Goal: Find specific page/section: Find specific page/section

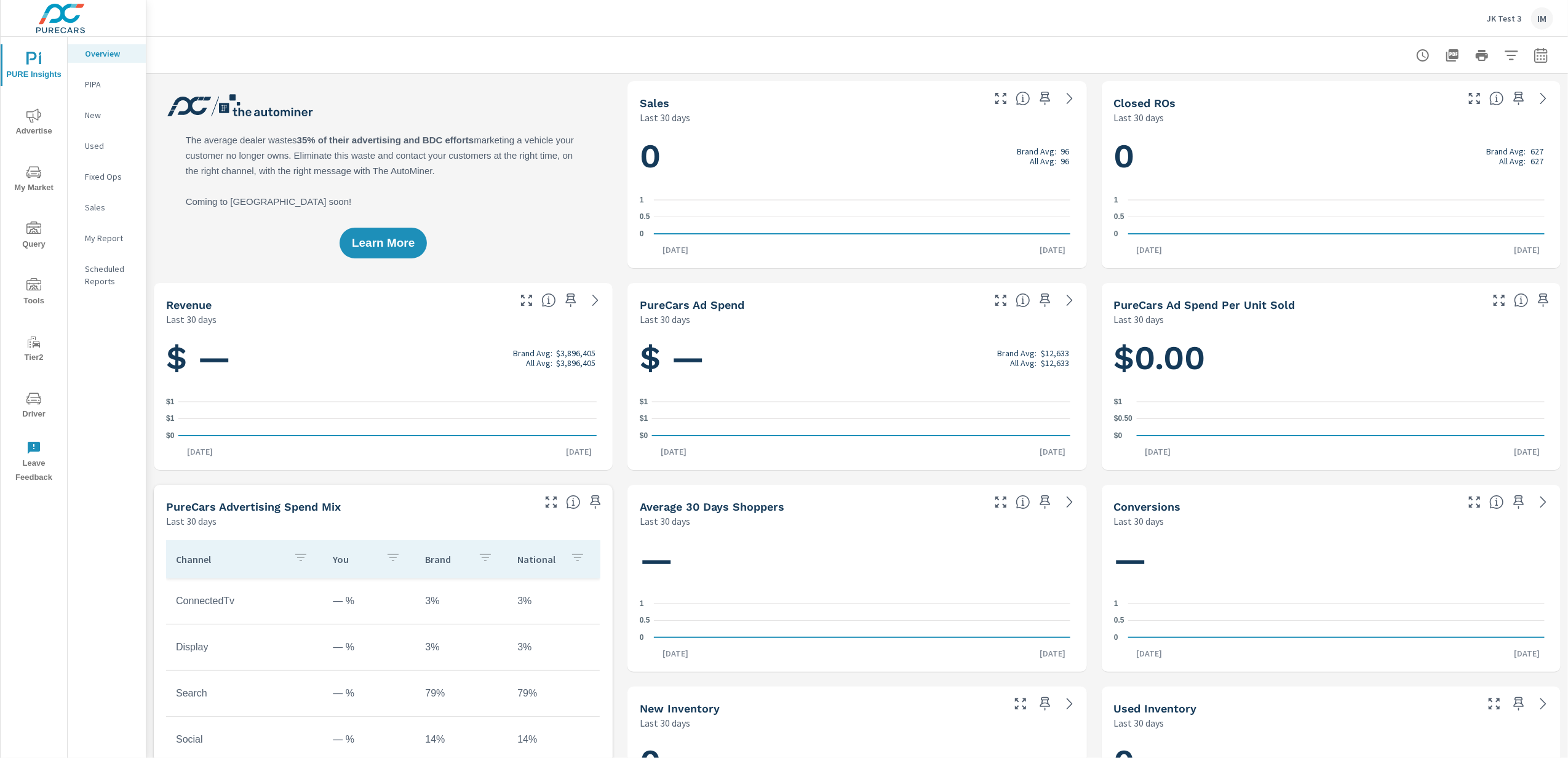
click at [1543, 11] on div "IM" at bounding box center [1541, 18] width 22 height 22
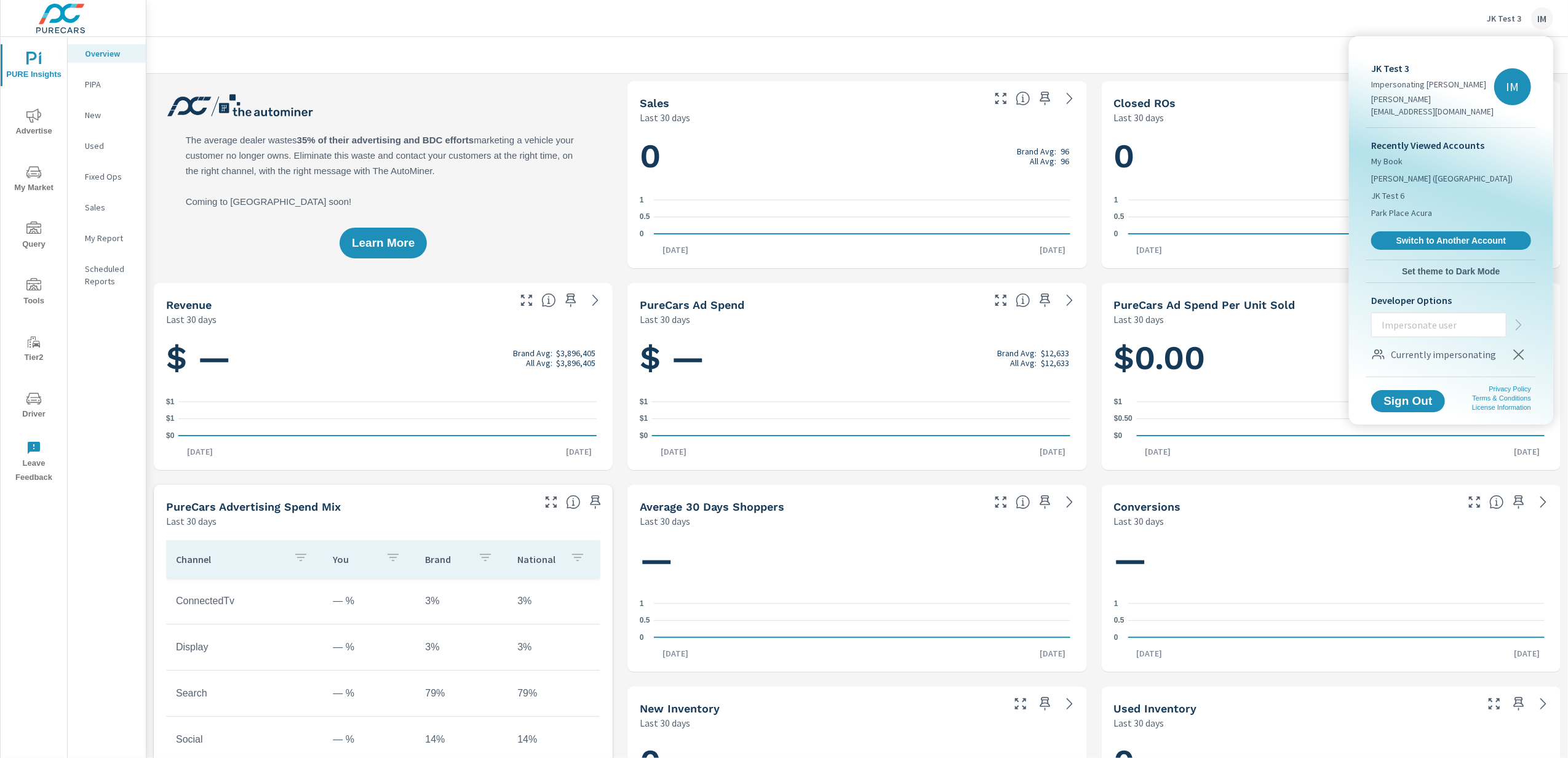
click at [1493, 19] on div at bounding box center [784, 379] width 1568 height 758
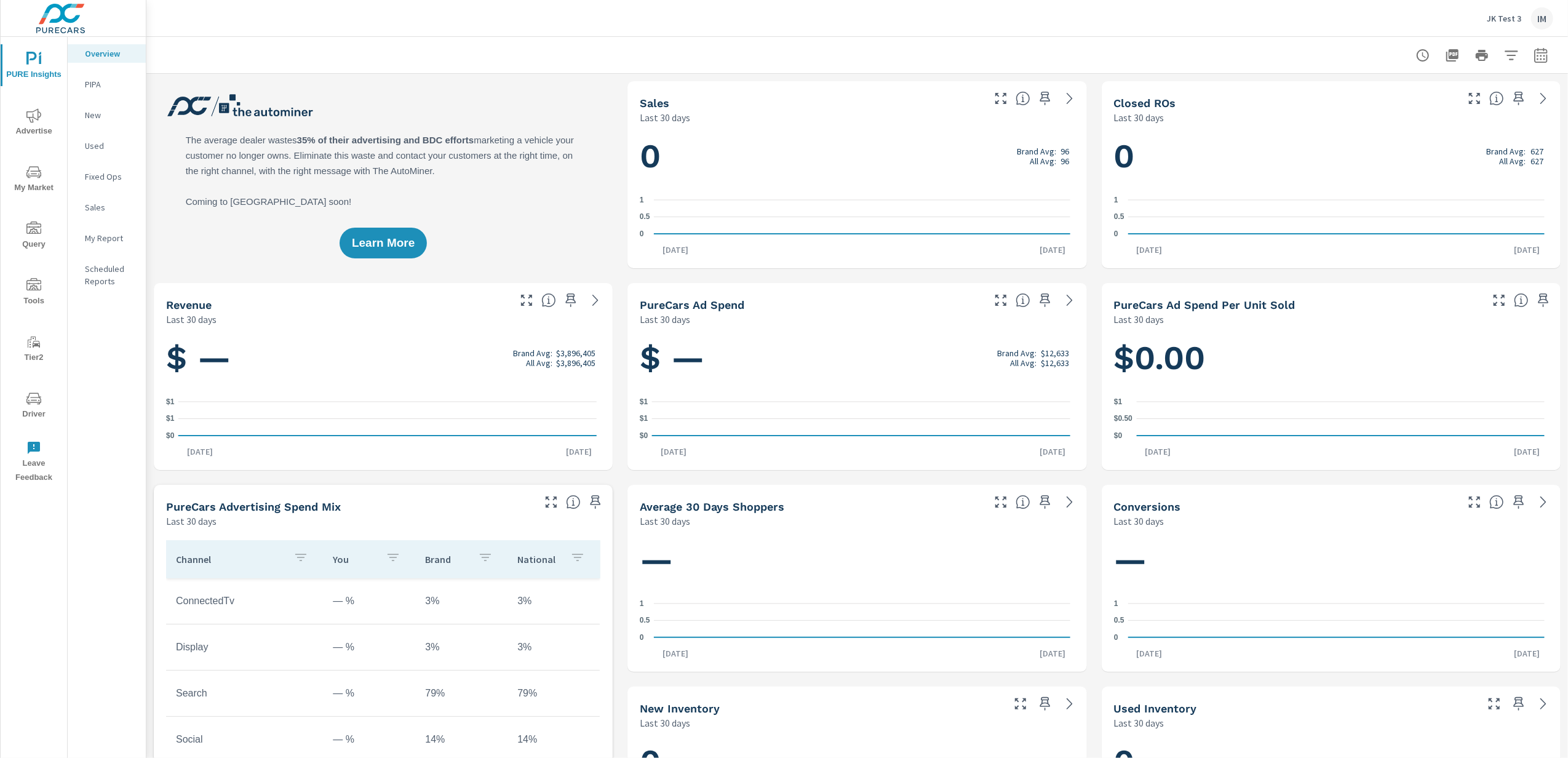
click at [1498, 19] on p "JK Test 3" at bounding box center [1504, 18] width 35 height 11
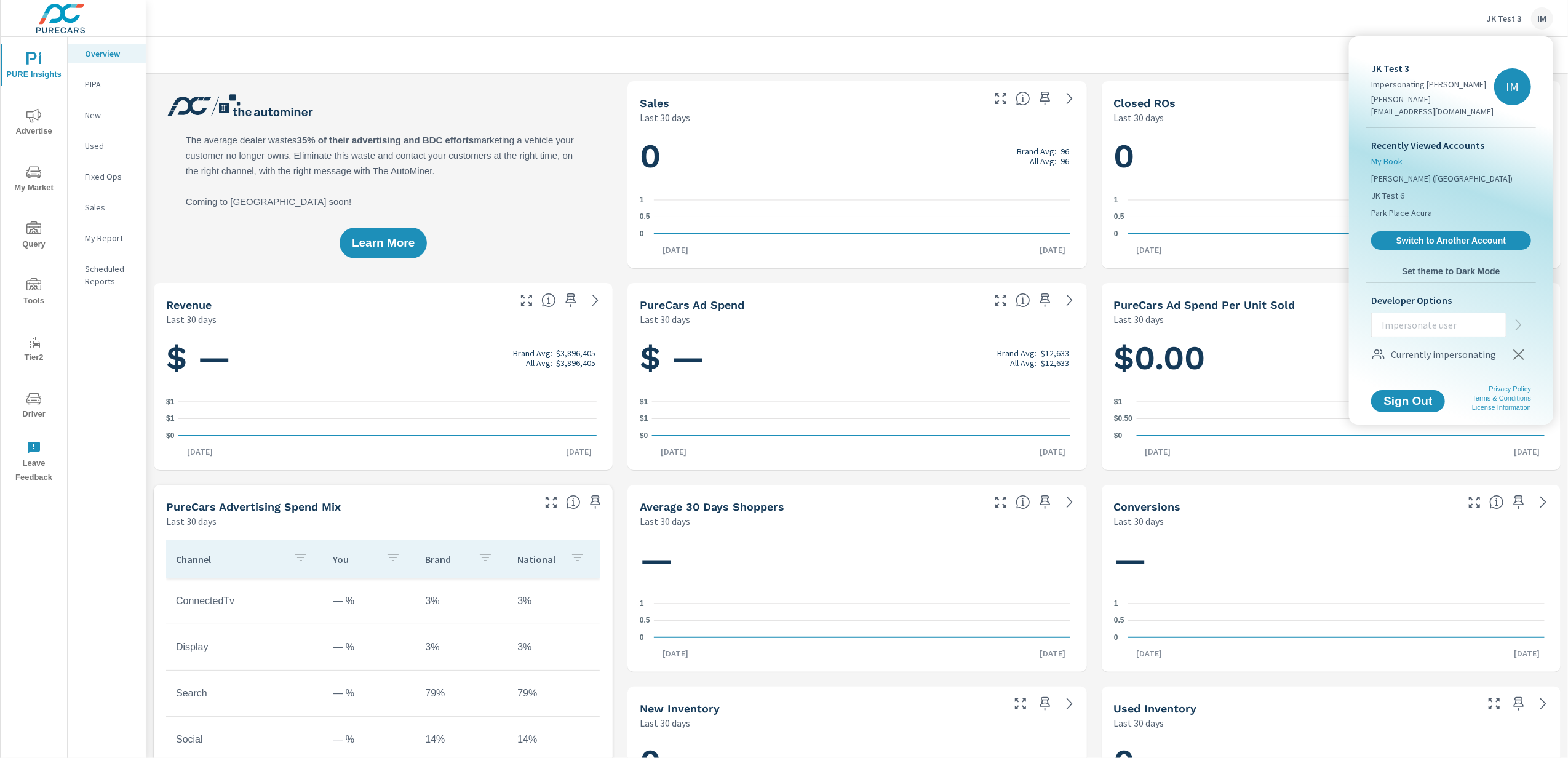
click at [1398, 155] on span "My Book" at bounding box center [1387, 161] width 32 height 12
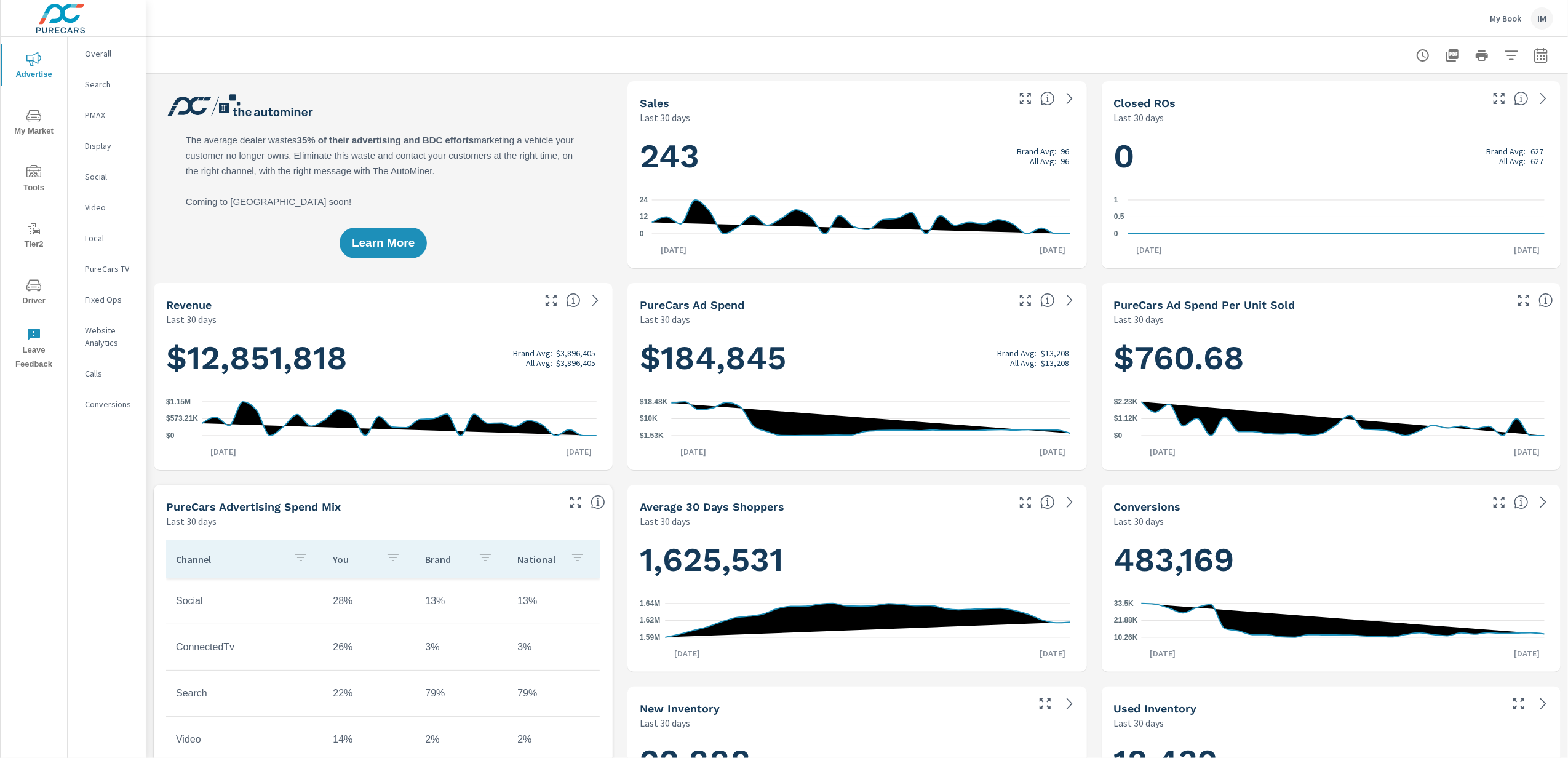
click at [1511, 16] on p "My Book" at bounding box center [1505, 18] width 32 height 11
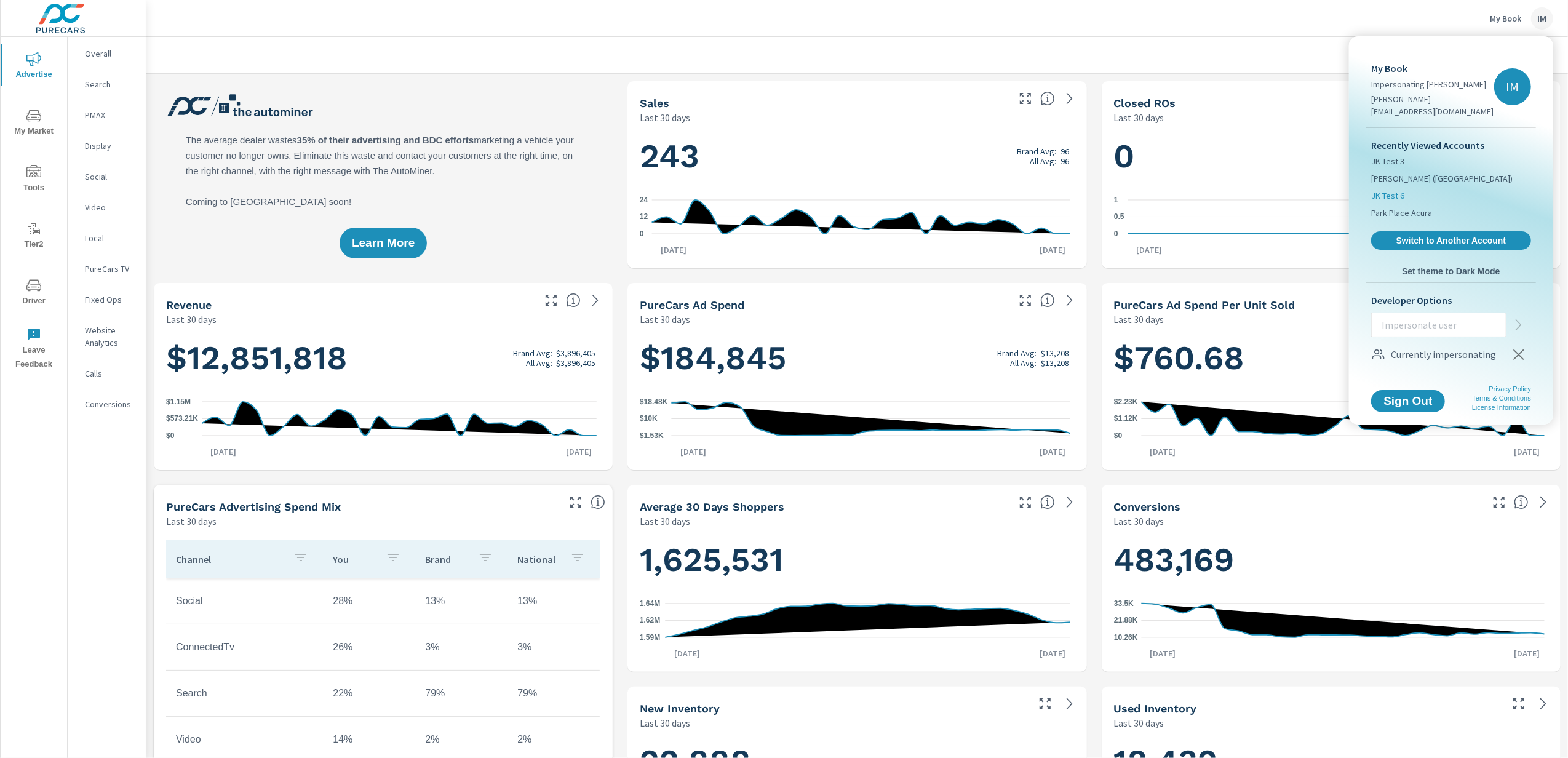
click at [1402, 190] on span "JK Test 6" at bounding box center [1388, 195] width 33 height 12
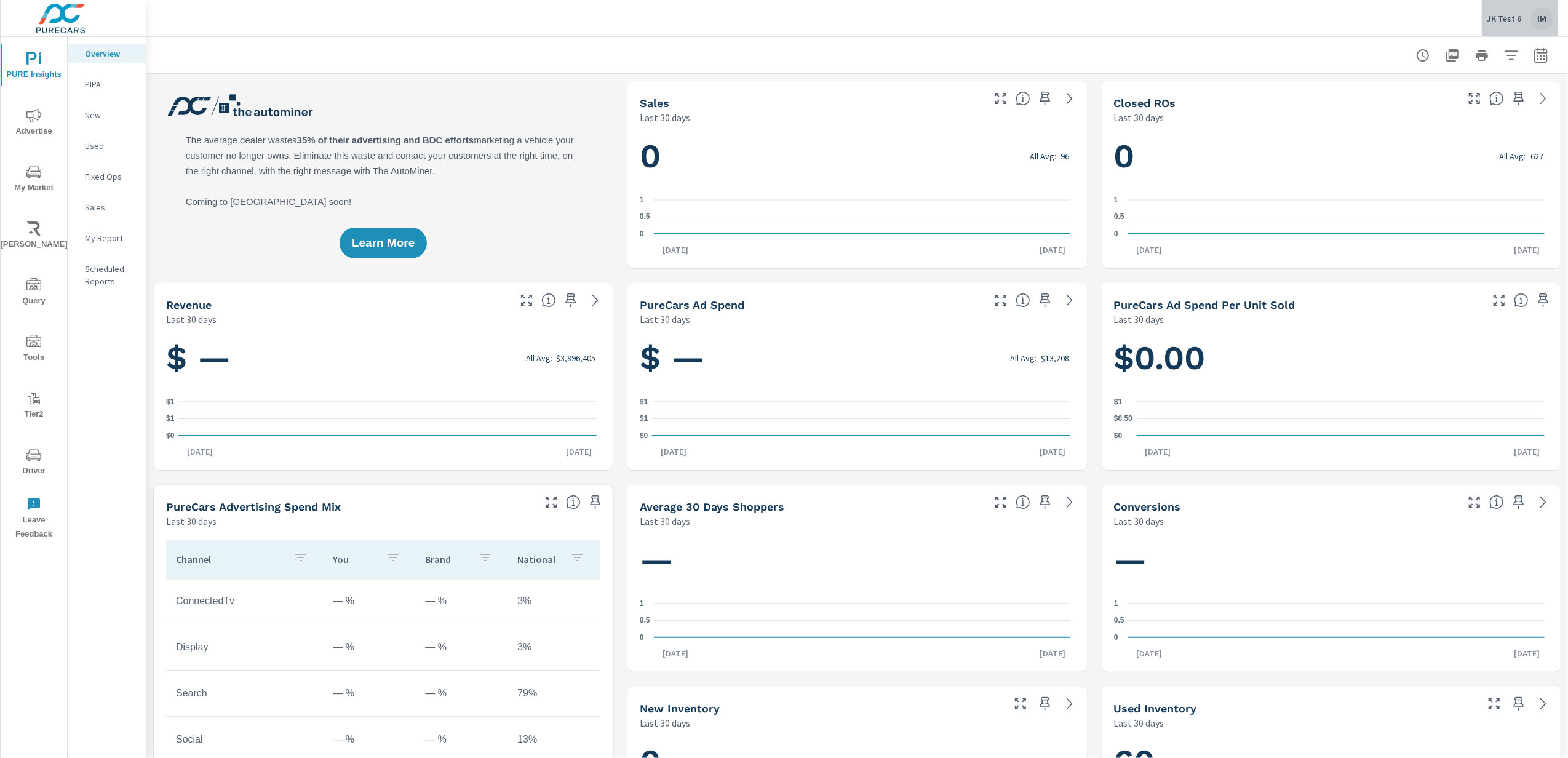
click at [1506, 17] on p "JK Test 6" at bounding box center [1504, 18] width 35 height 11
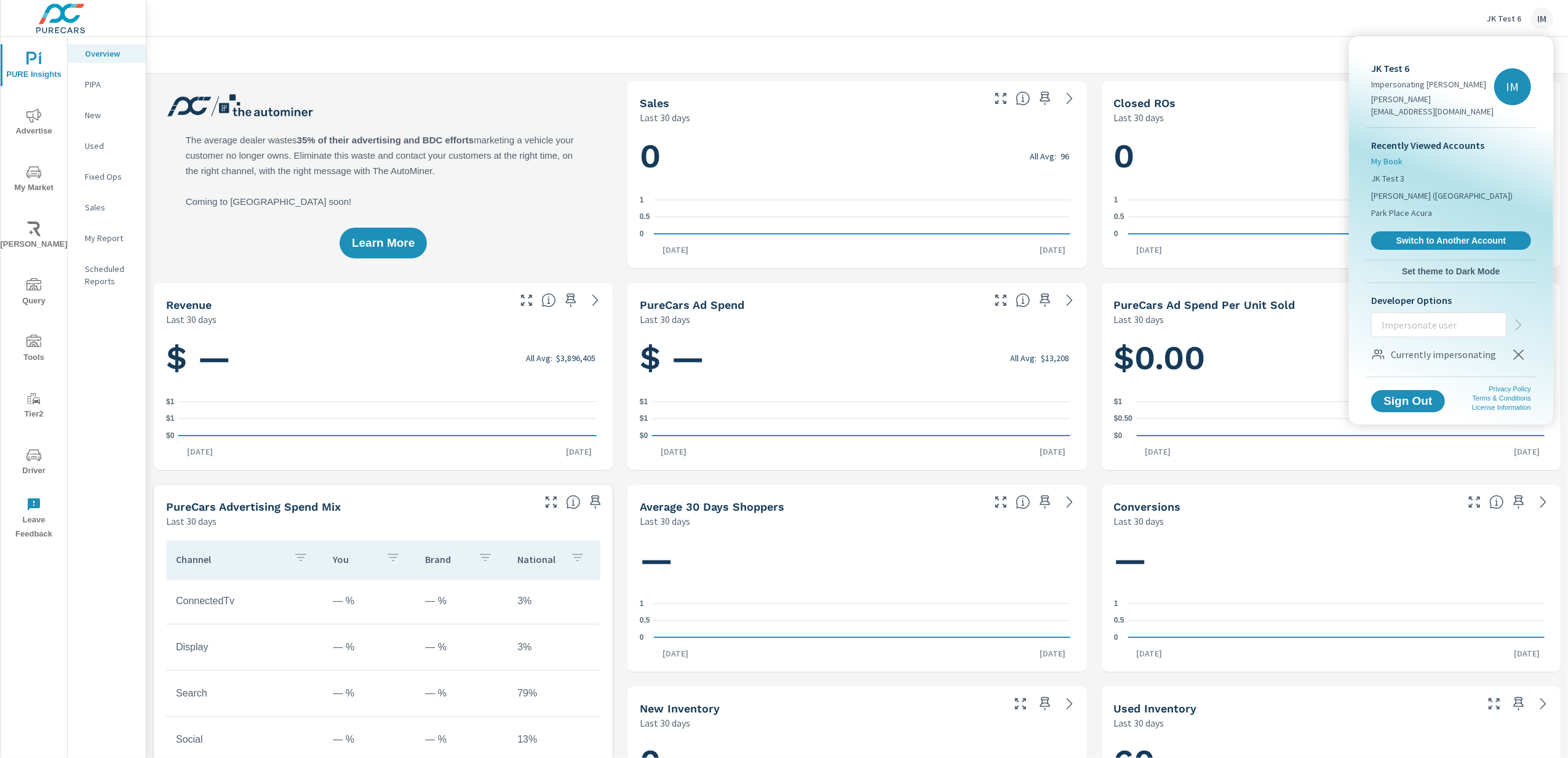
click at [1391, 155] on span "My Book" at bounding box center [1387, 161] width 32 height 12
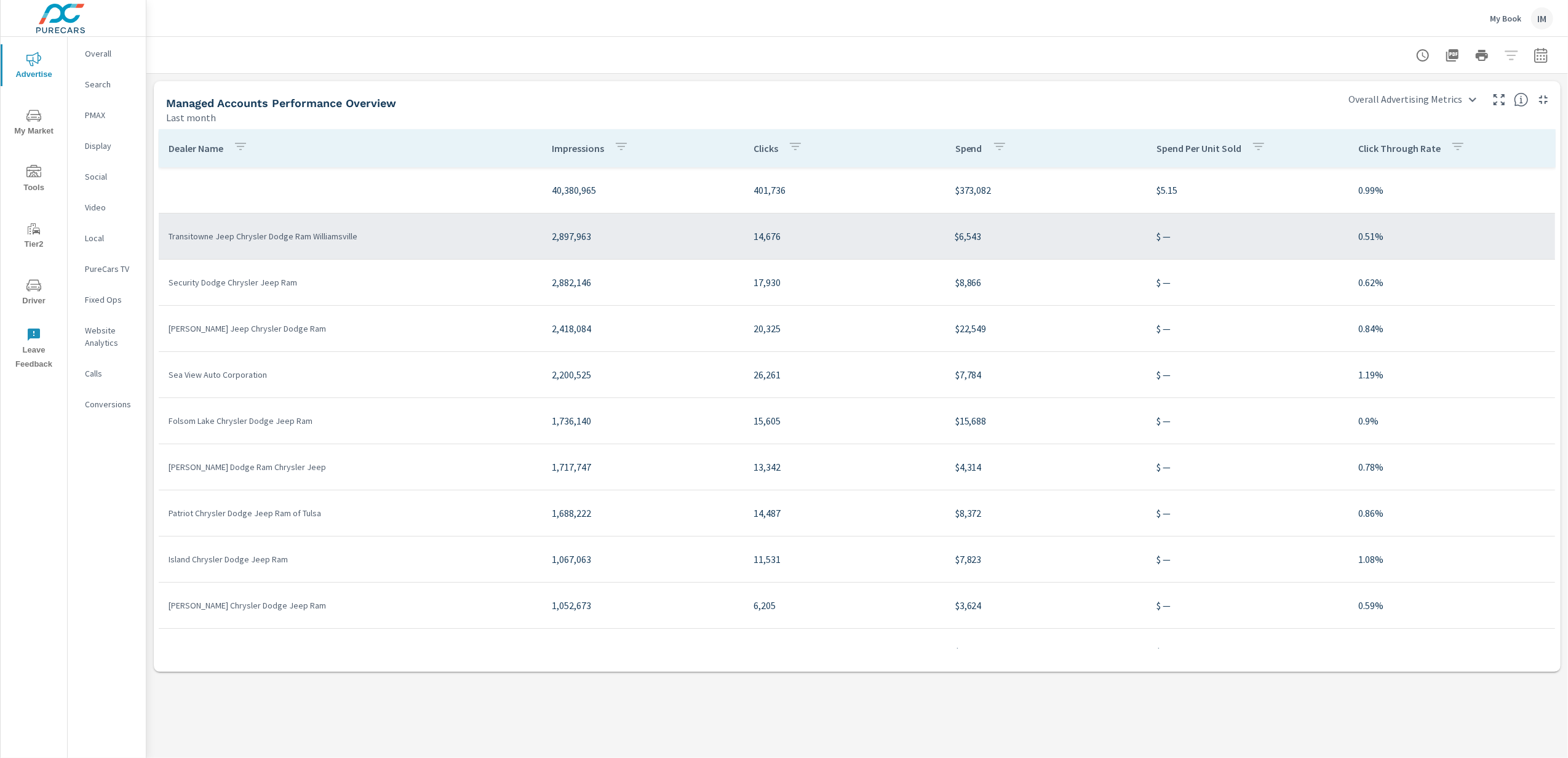
click at [293, 240] on p "Transitowne Jeep Chrysler Dodge Ram Williamsville" at bounding box center [350, 236] width 363 height 12
drag, startPoint x: 299, startPoint y: 237, endPoint x: 269, endPoint y: 235, distance: 30.1
click at [269, 235] on p "Transitowne Jeep Chrysler Dodge Ram Williamsville" at bounding box center [350, 236] width 363 height 12
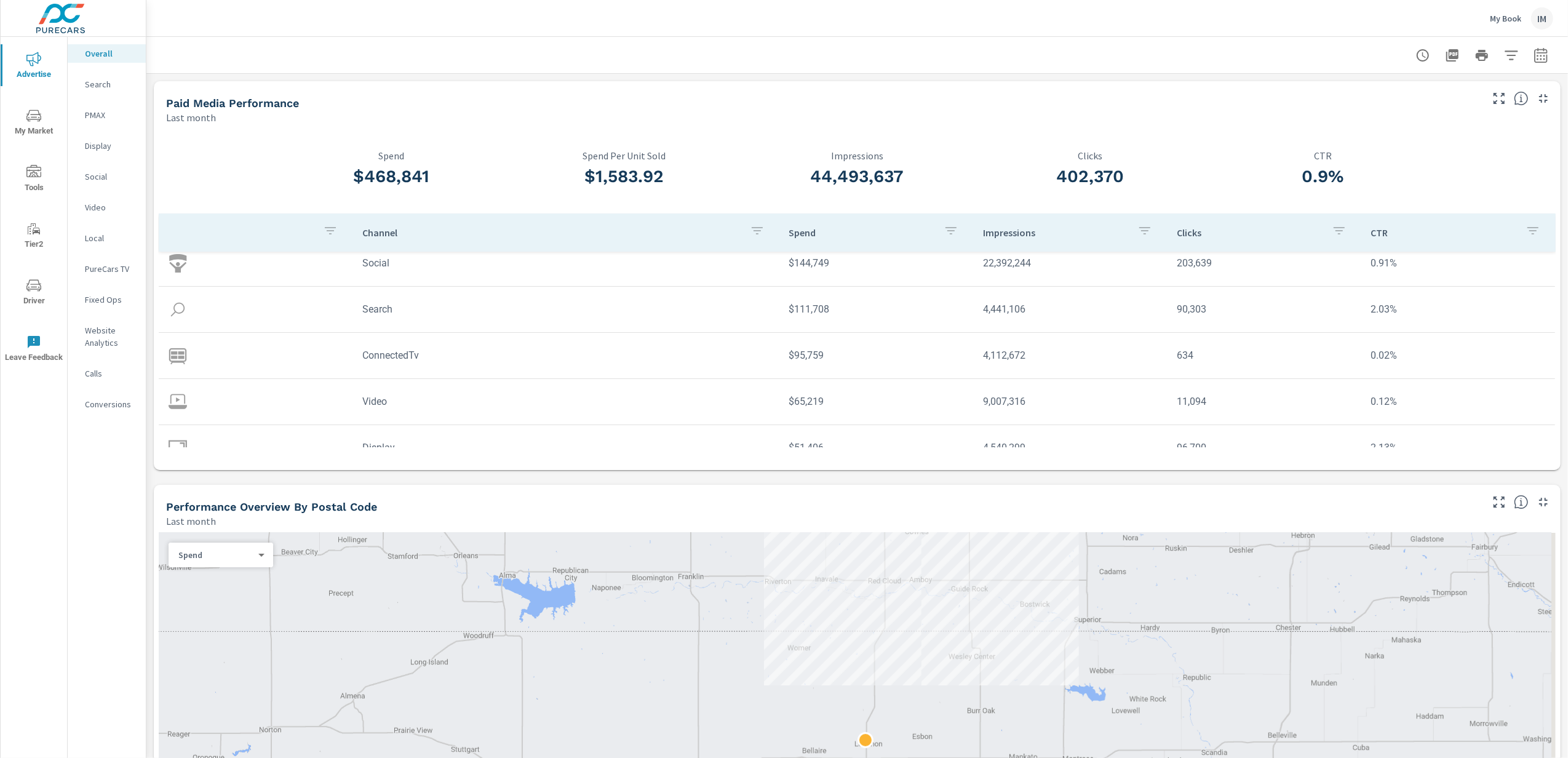
scroll to position [81, 0]
click at [1511, 19] on p "My Book" at bounding box center [1505, 18] width 32 height 11
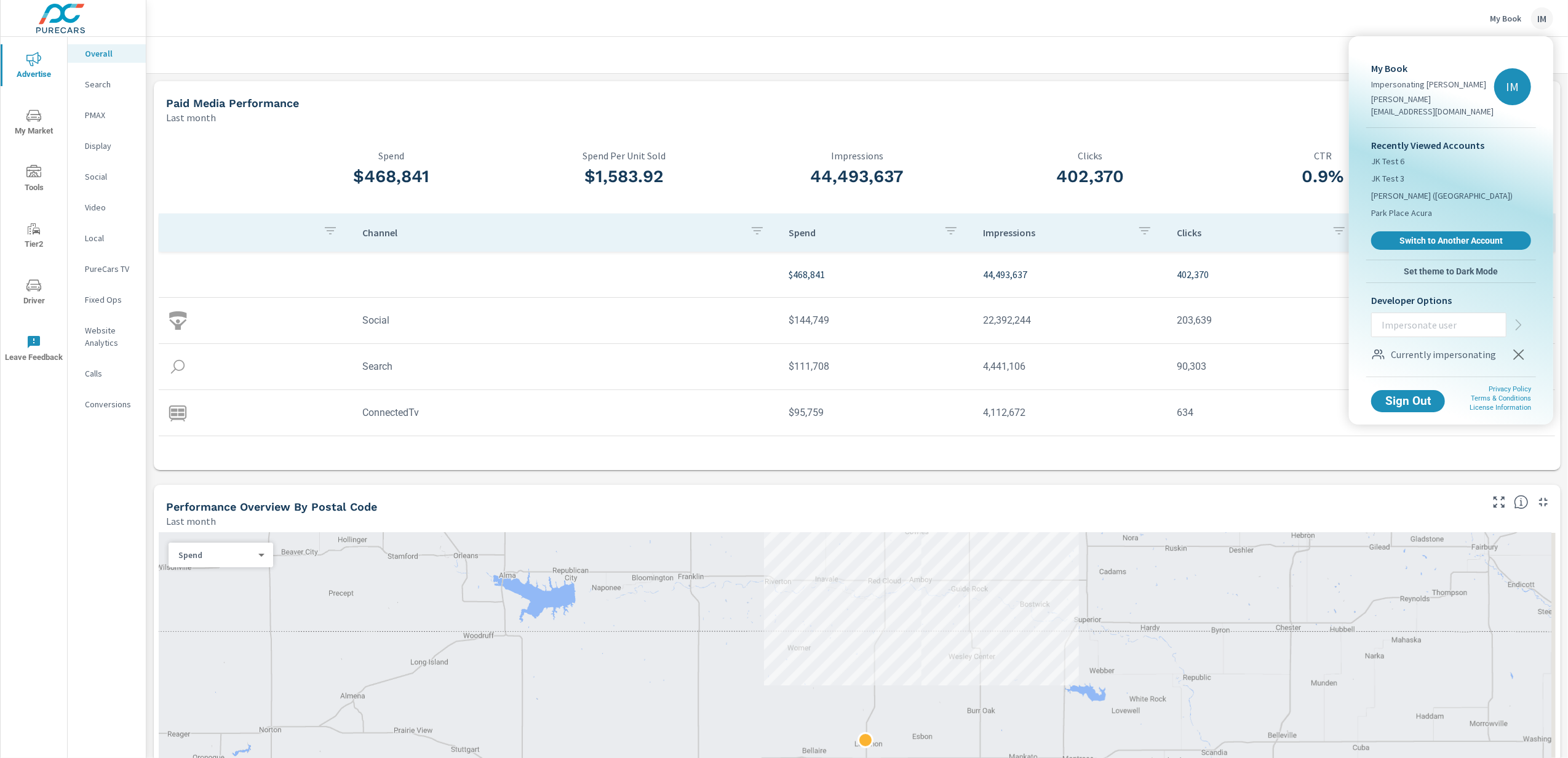
click at [1511, 19] on div at bounding box center [784, 379] width 1568 height 758
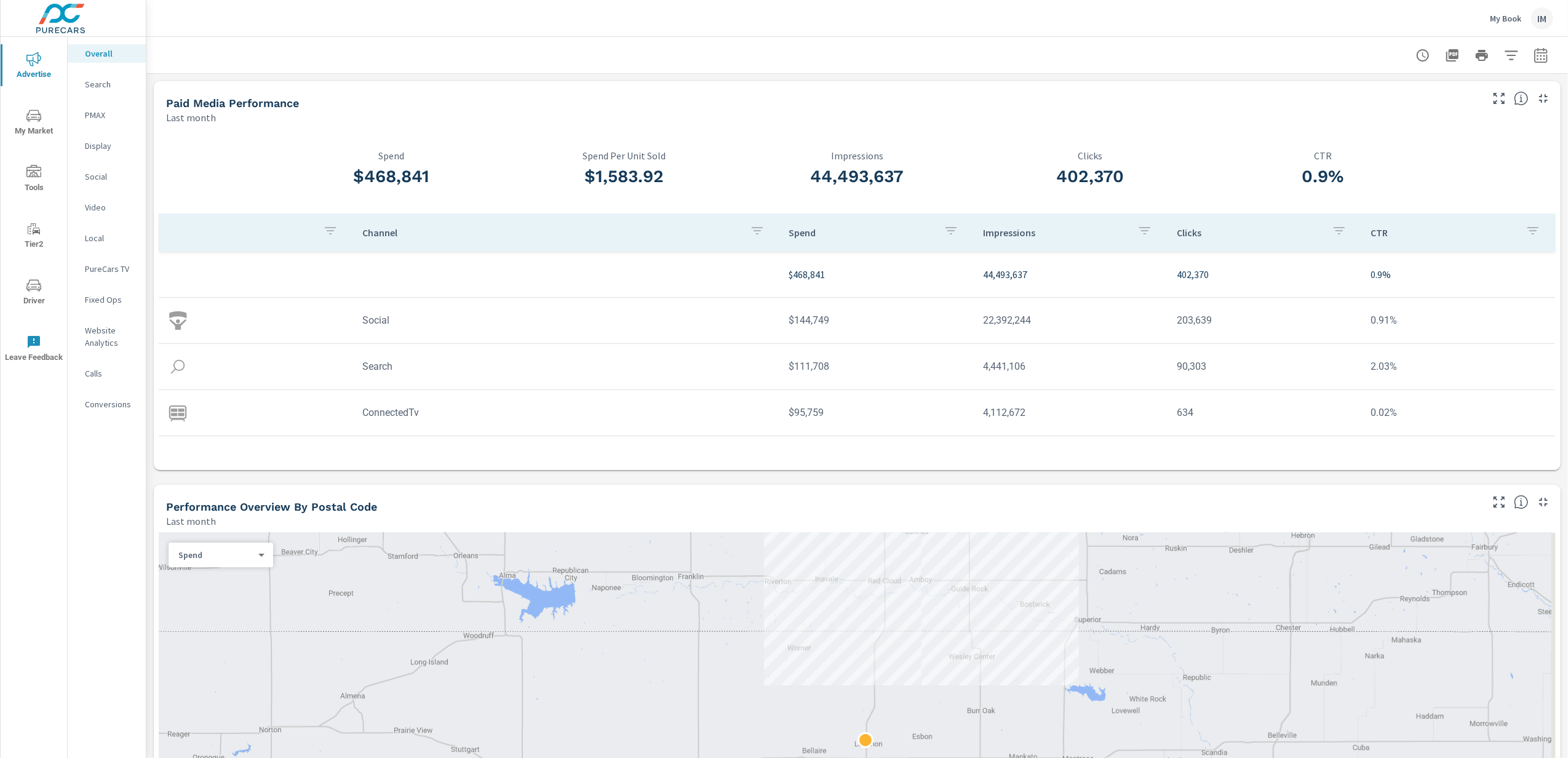
click at [1078, 99] on div "Paid Media Performance" at bounding box center [822, 103] width 1313 height 14
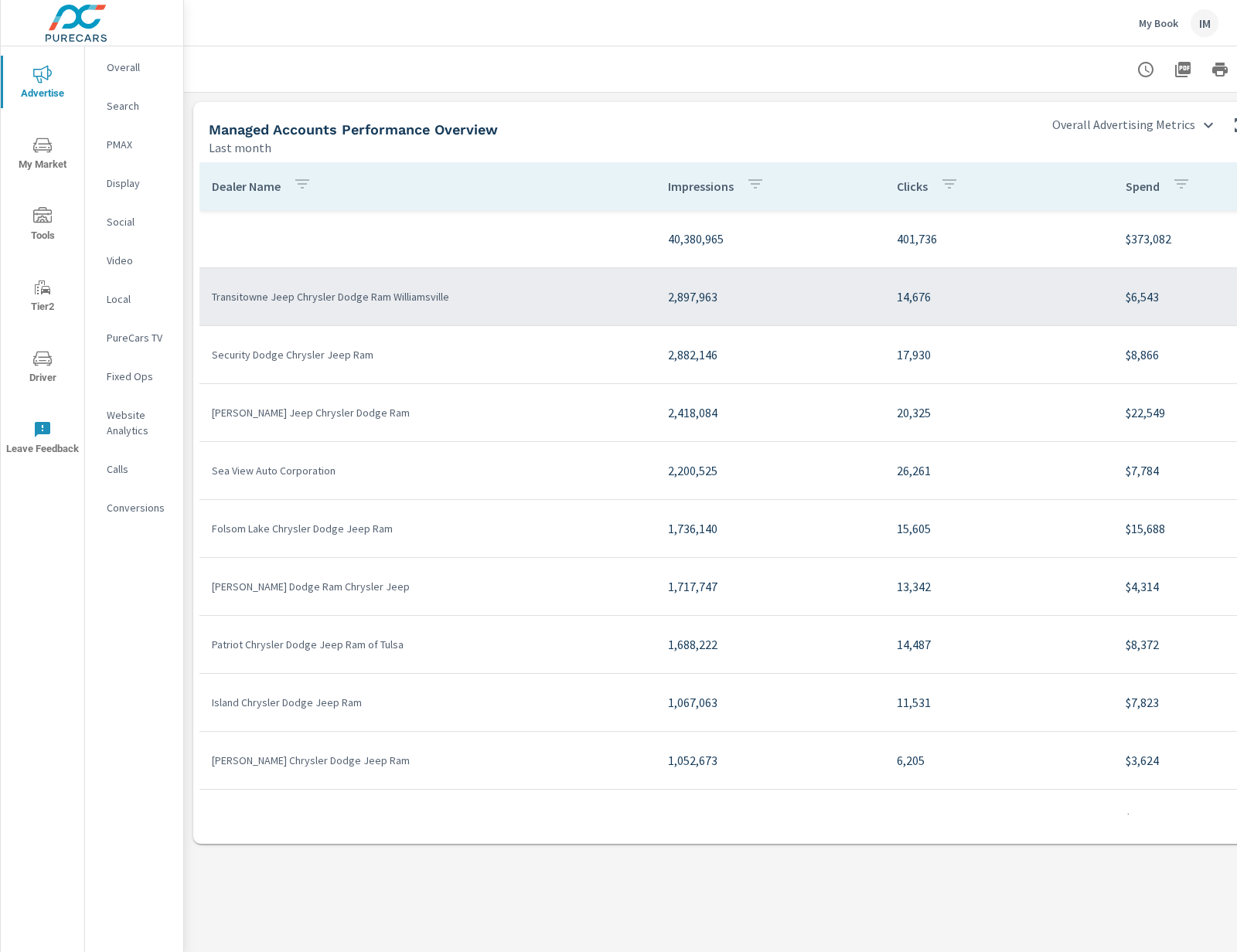
click at [317, 288] on td "Transitowne Jeep Chrysler Dodge Ram Williamsville" at bounding box center [427, 296] width 456 height 40
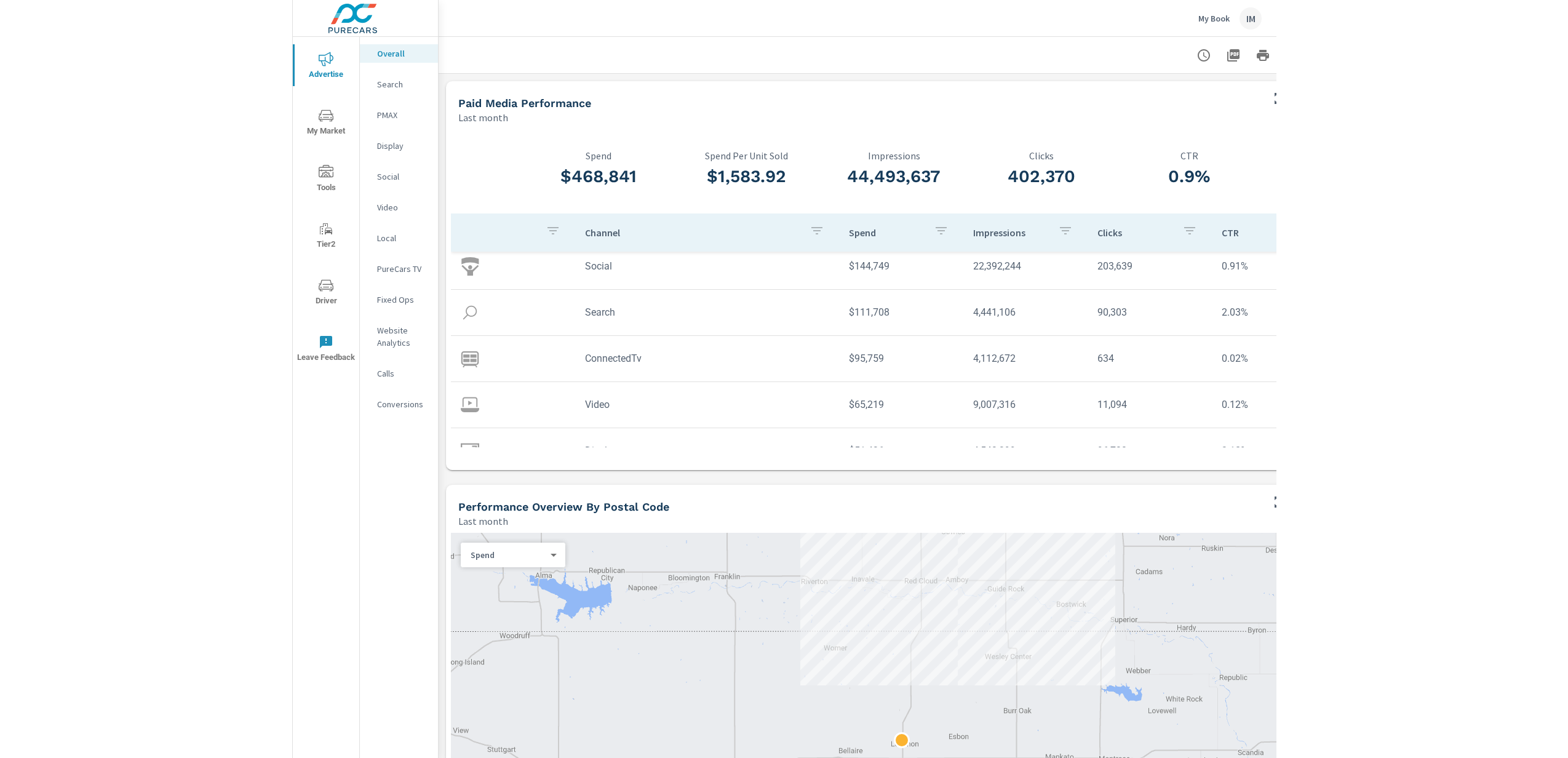
scroll to position [81, 0]
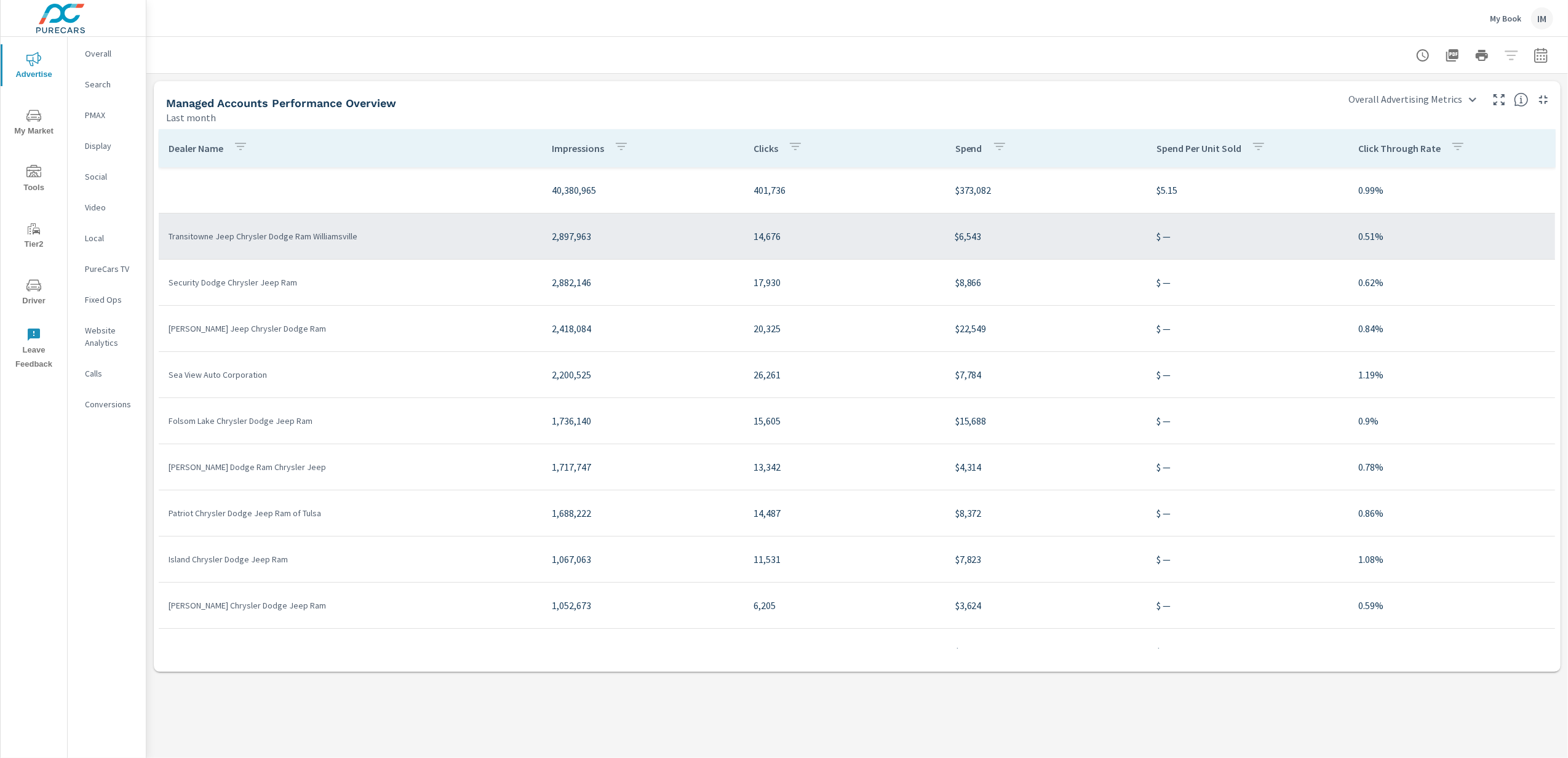
click at [269, 239] on p "Transitowne Jeep Chrysler Dodge Ram Williamsville" at bounding box center [350, 236] width 363 height 12
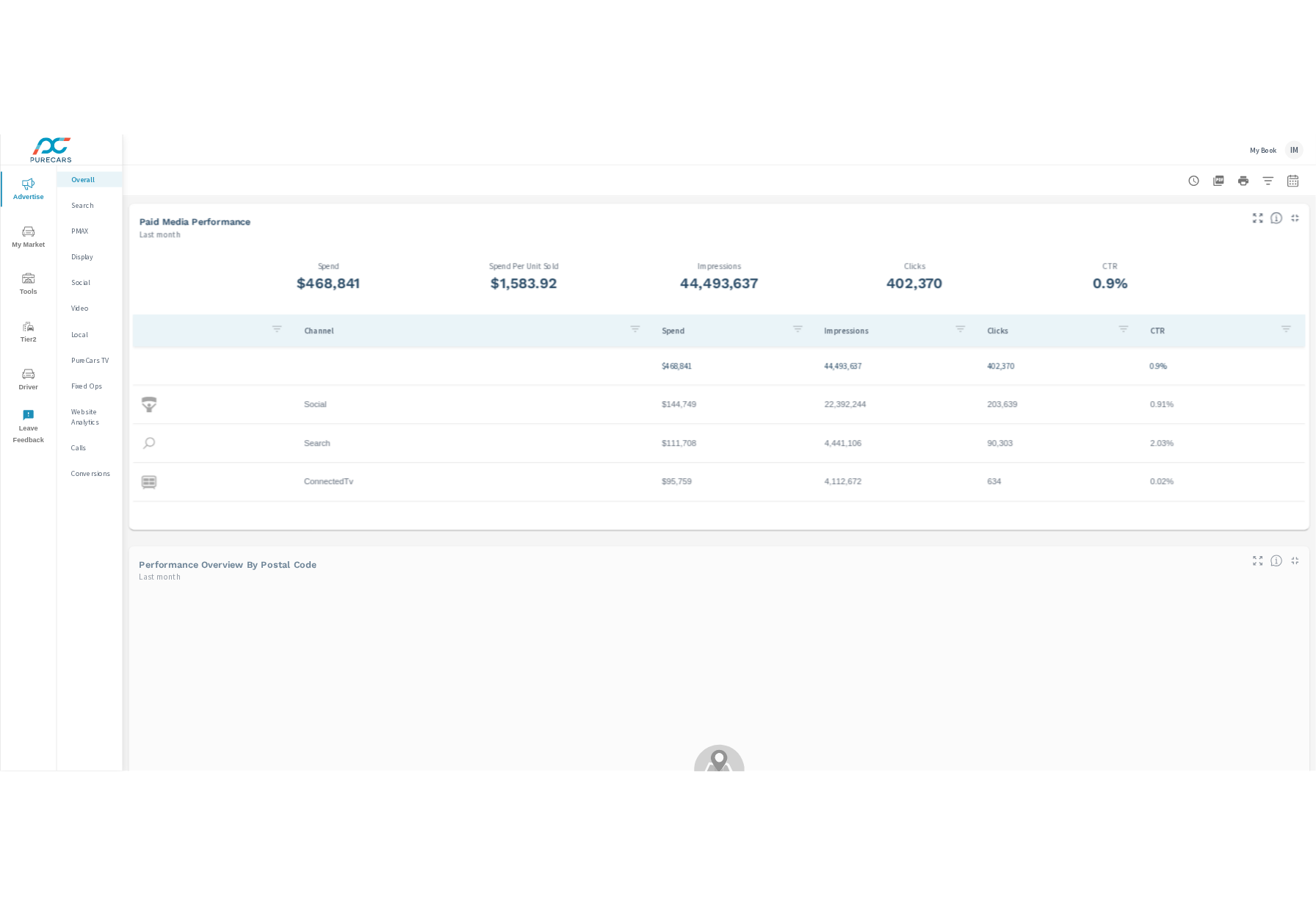
scroll to position [54, 0]
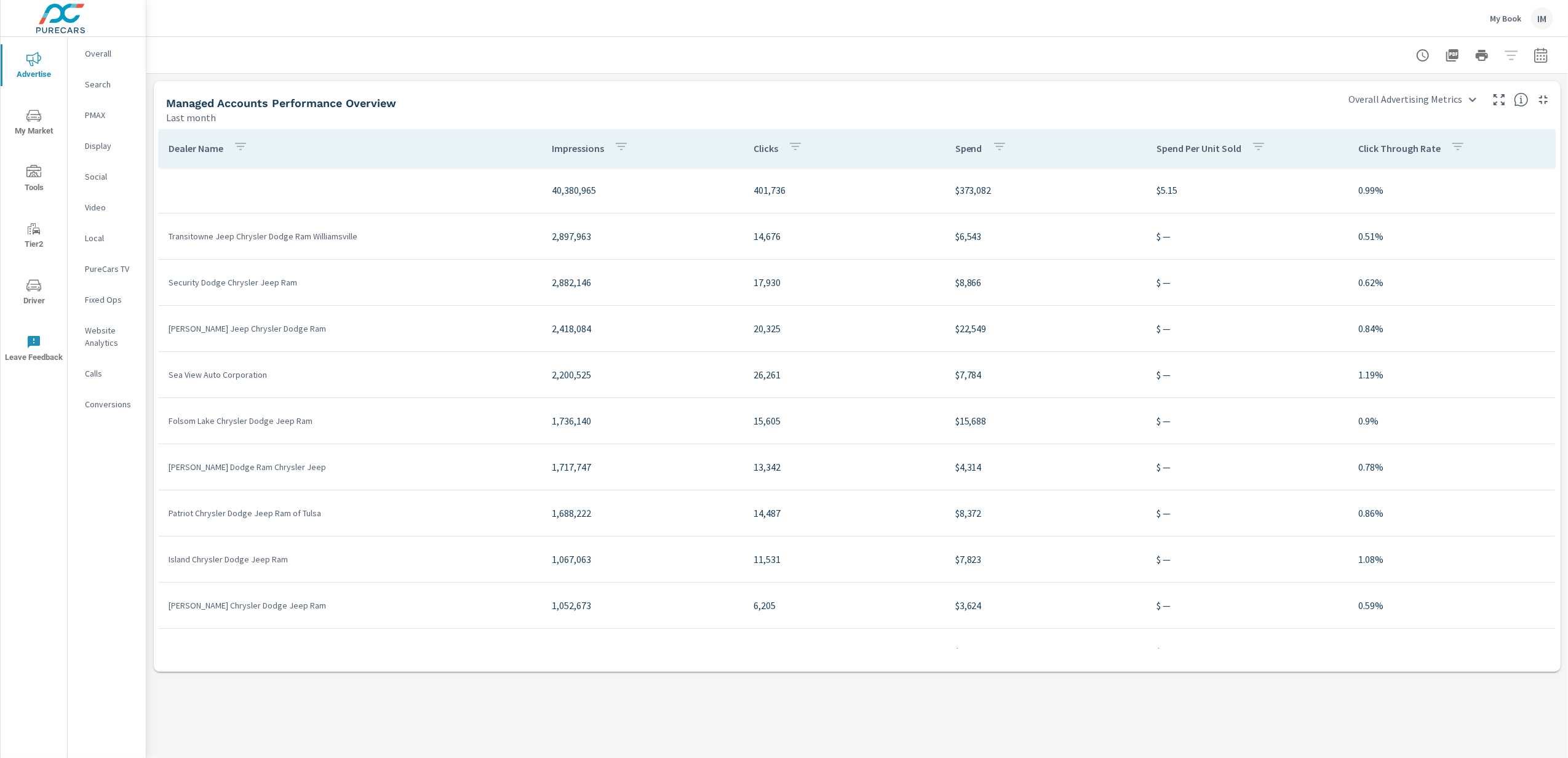
drag, startPoint x: 322, startPoint y: 237, endPoint x: 274, endPoint y: 720, distance: 485.4
click at [273, 720] on div "Managed Accounts Metrics My Book Report date range: Aug 01, 2025 - Aug 31, 2025…" at bounding box center [857, 397] width 1422 height 721
drag, startPoint x: 282, startPoint y: 239, endPoint x: 87, endPoint y: 556, distance: 372.2
click at [87, 556] on div "Overall Search PMAX Display Social Video Local PureCars TV Fixed Ops Website An…" at bounding box center [107, 397] width 78 height 721
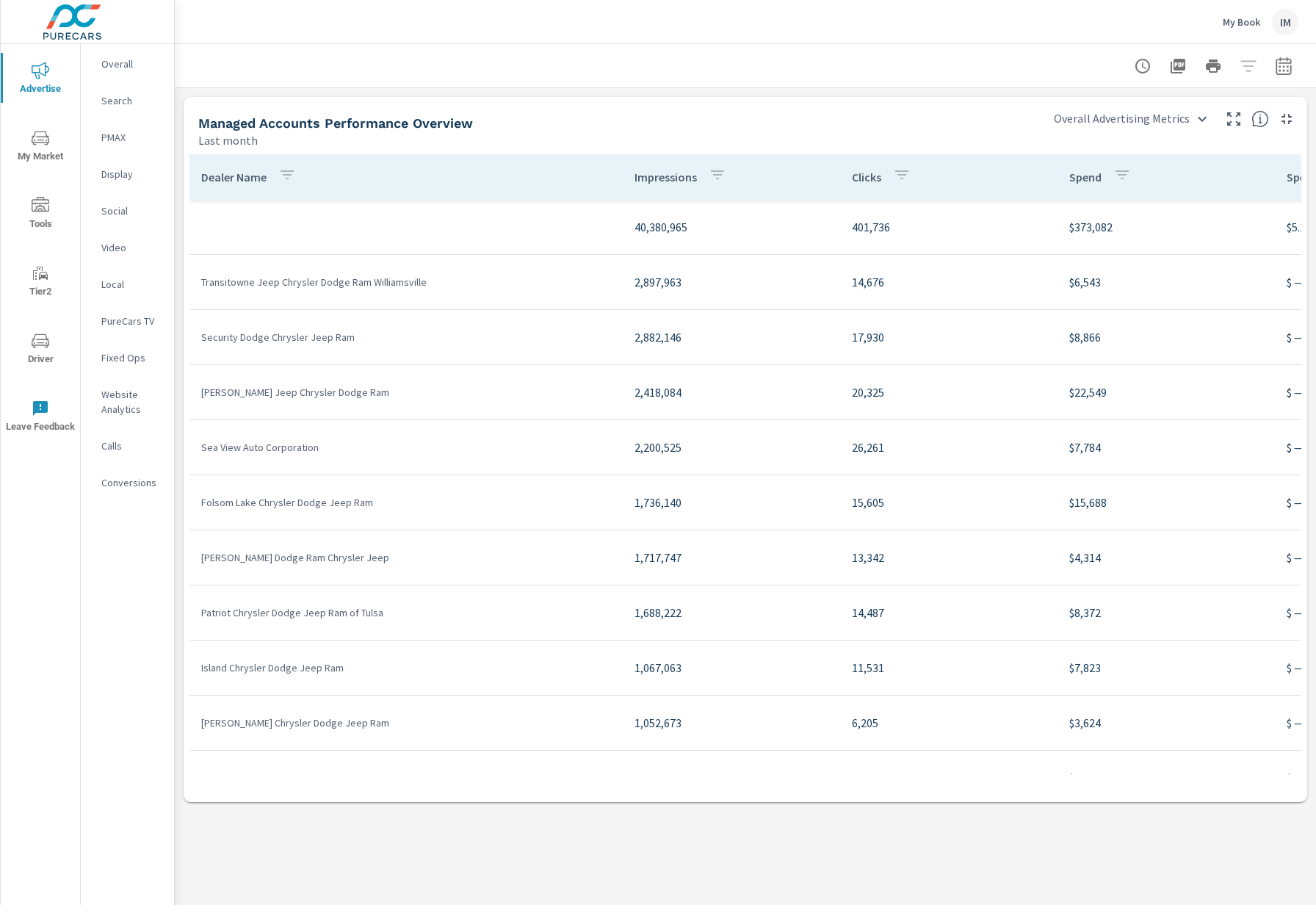
scroll to position [0, 453]
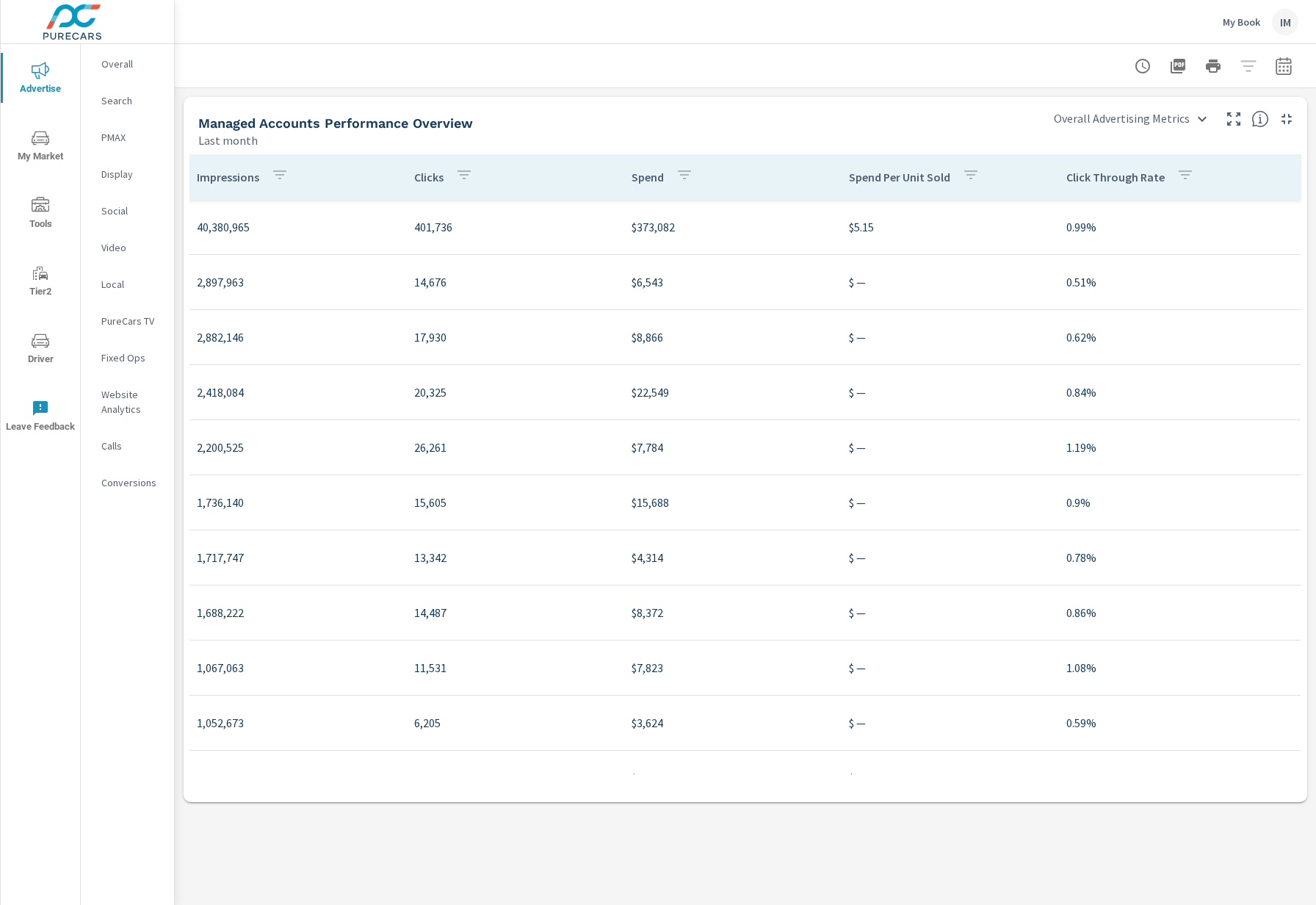
click at [1237, 23] on p "My Book" at bounding box center [1241, 22] width 38 height 13
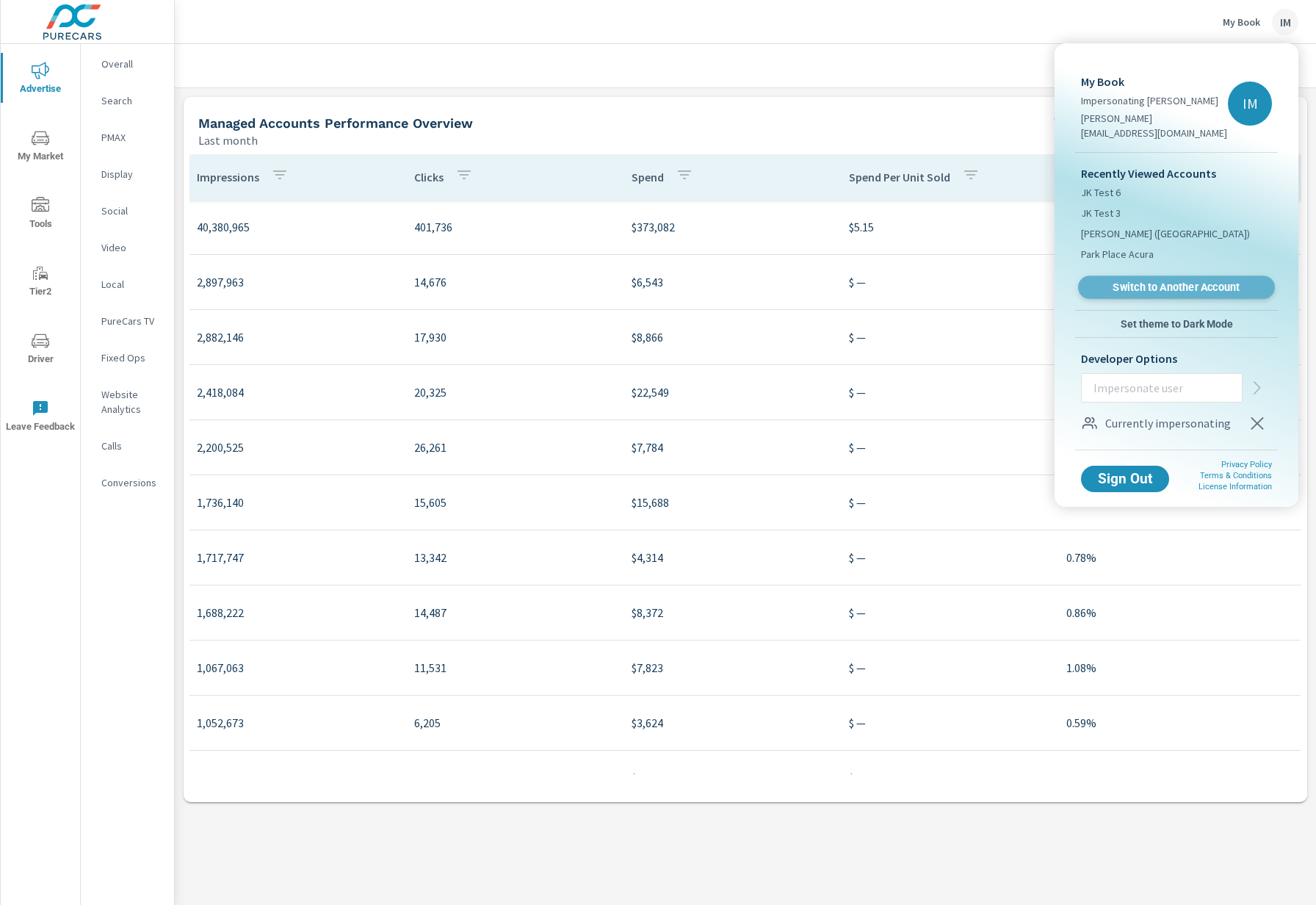
click at [1162, 281] on span "Switch to Another Account" at bounding box center [1176, 288] width 180 height 14
